Goal: Information Seeking & Learning: Find specific fact

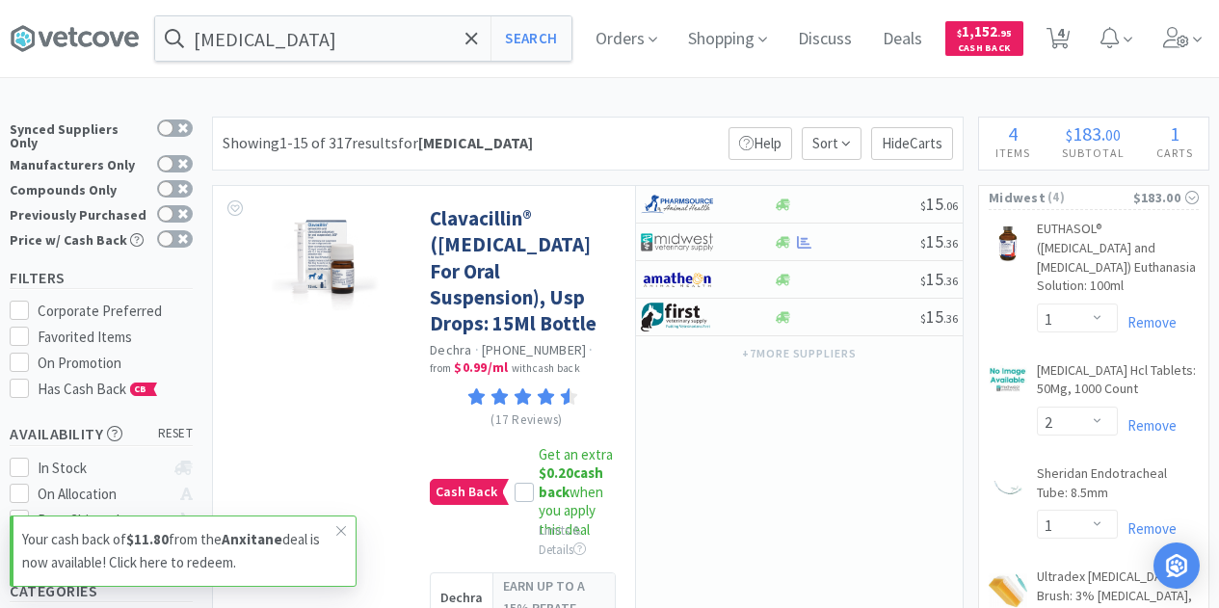
select select "1"
select select "2"
select select "1"
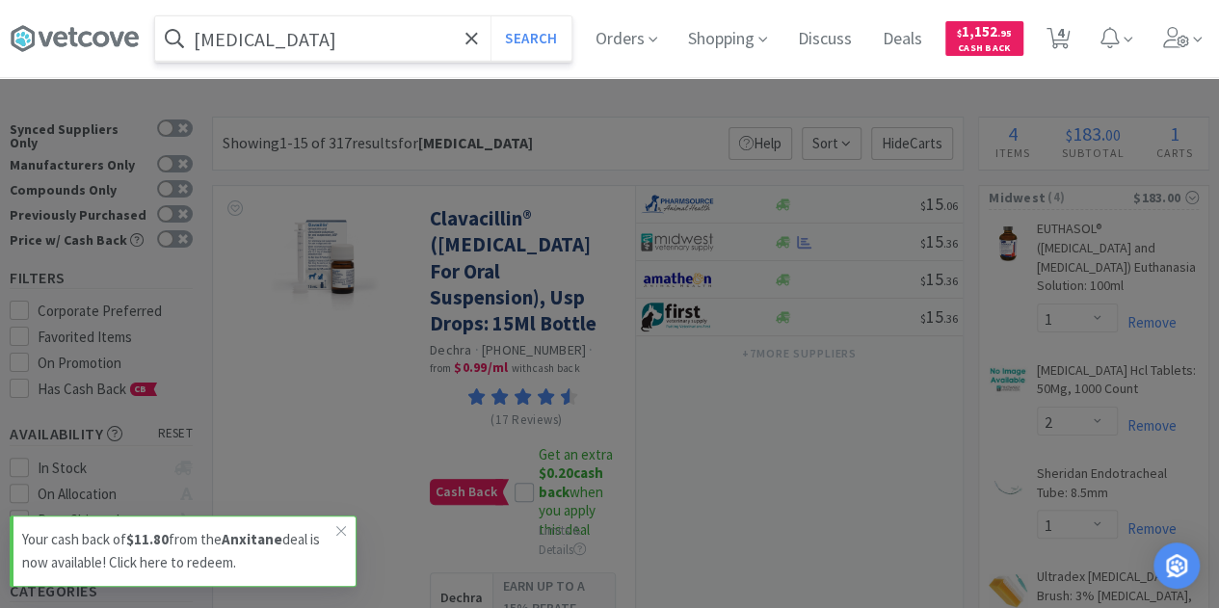
click at [295, 35] on input "[MEDICAL_DATA]" at bounding box center [363, 38] width 416 height 44
paste input "cefovecin sodium for injectio"
type input "cefovecin sodium for injection"
click at [491, 16] on button "Search" at bounding box center [531, 38] width 80 height 44
